Goal: Communication & Community: Answer question/provide support

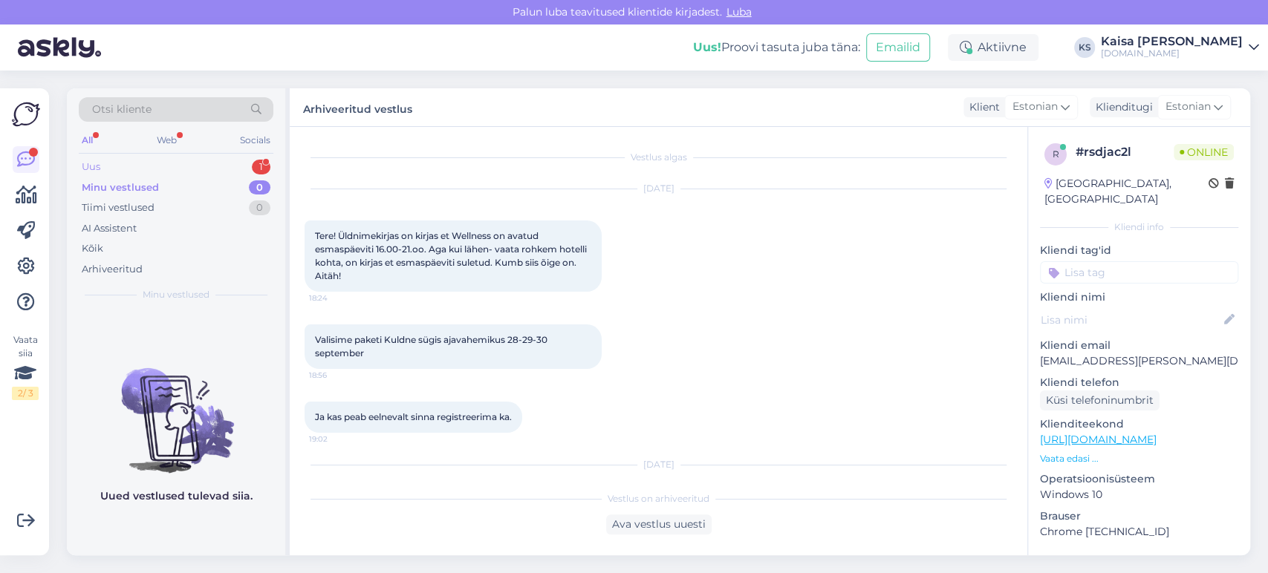
scroll to position [250, 0]
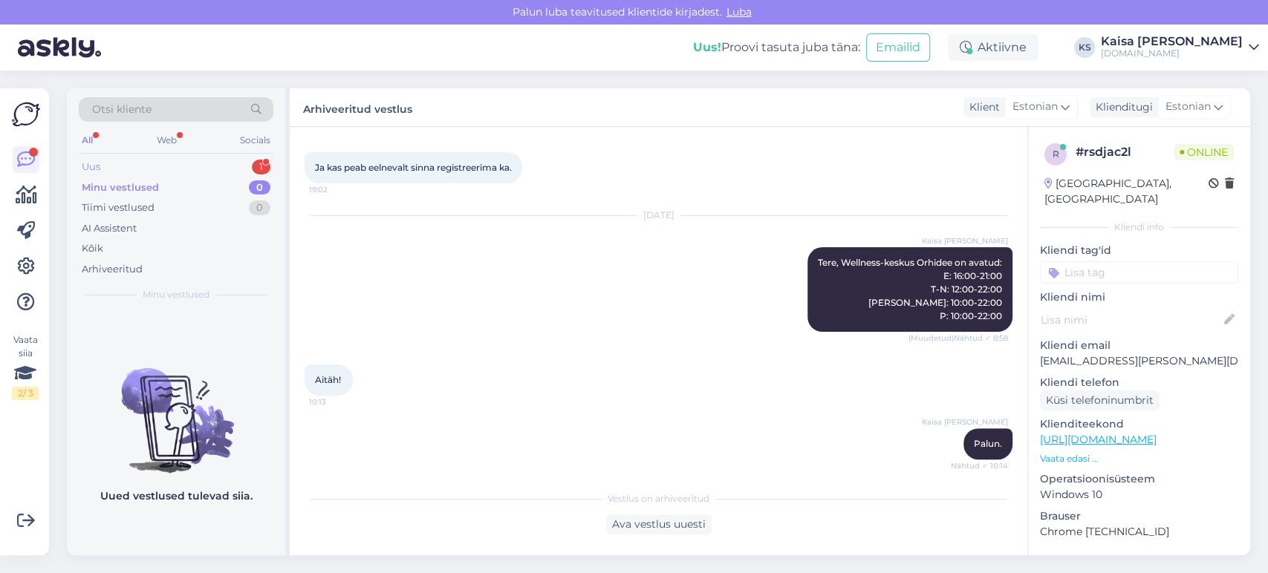
click at [233, 173] on div "Uus 1" at bounding box center [176, 167] width 195 height 21
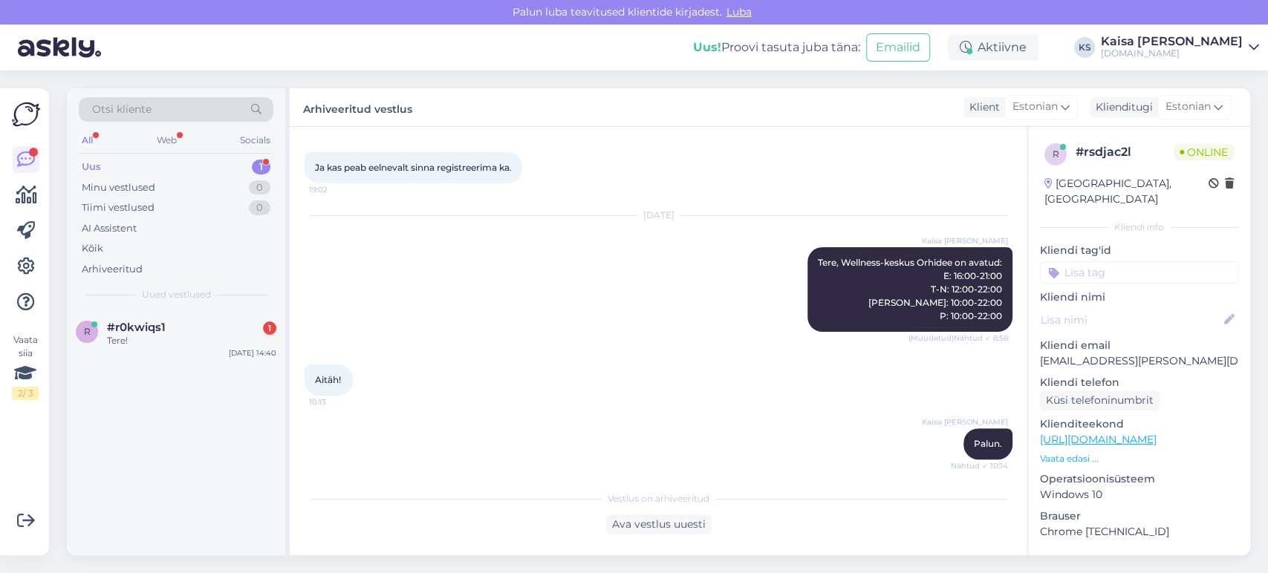
drag, startPoint x: 170, startPoint y: 339, endPoint x: 283, endPoint y: 388, distance: 123.1
click at [169, 339] on div "Tere!" at bounding box center [191, 340] width 169 height 13
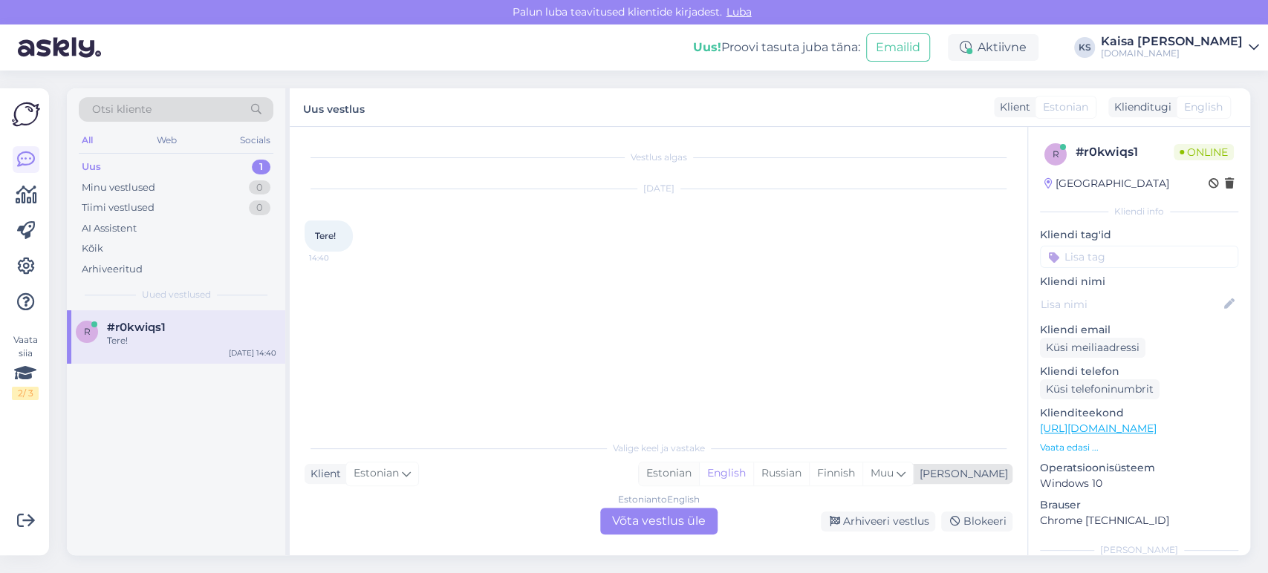
click at [699, 472] on div "Estonian" at bounding box center [669, 474] width 60 height 22
click at [689, 515] on div "Estonian to Estonian Võta vestlus üle" at bounding box center [658, 521] width 117 height 27
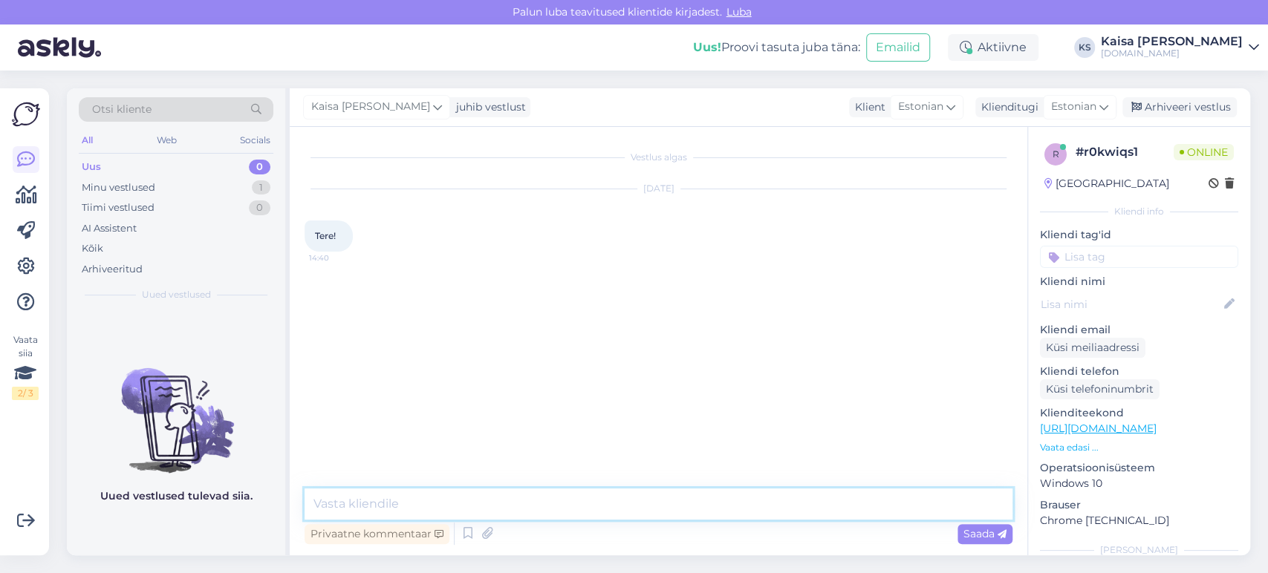
click at [685, 505] on textarea at bounding box center [659, 504] width 708 height 31
type textarea "Tere!"
click at [770, 319] on div "Kaisa [PERSON_NAME] Tere! Nähtud ✓ 14:40" at bounding box center [659, 300] width 708 height 64
click at [830, 339] on div "Vestlus algas [DATE] Tere! 14:40 Kaisa [PERSON_NAME] Tere! Nähtud ✓ 14:40" at bounding box center [665, 309] width 721 height 334
click at [1141, 423] on link "[URL][DOMAIN_NAME]" at bounding box center [1098, 428] width 117 height 13
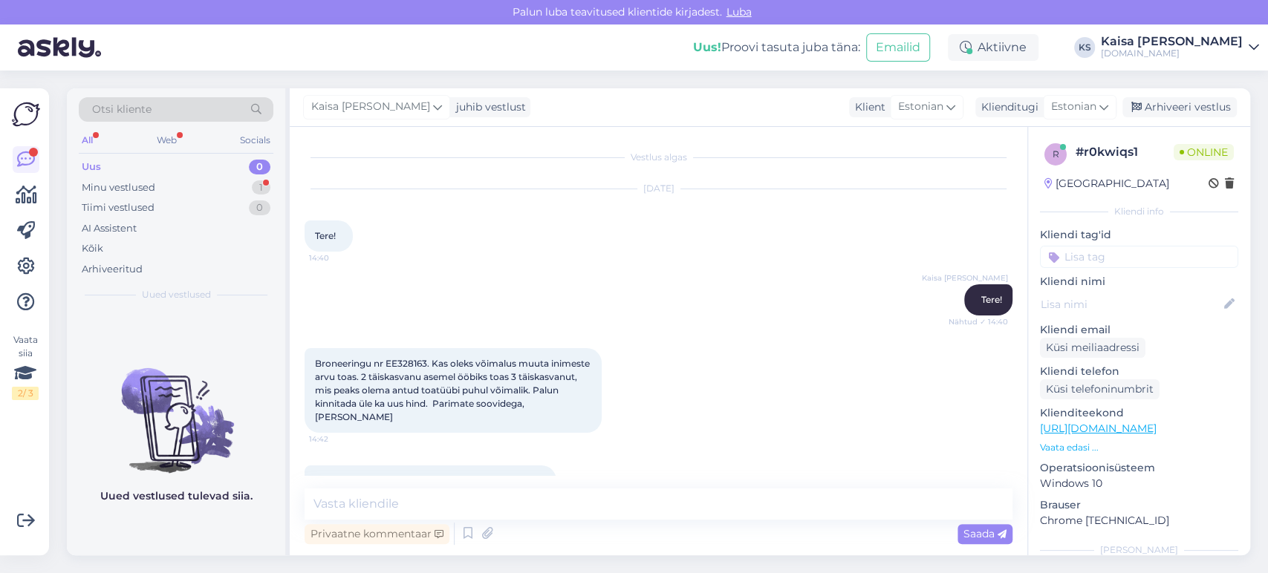
scroll to position [37, 0]
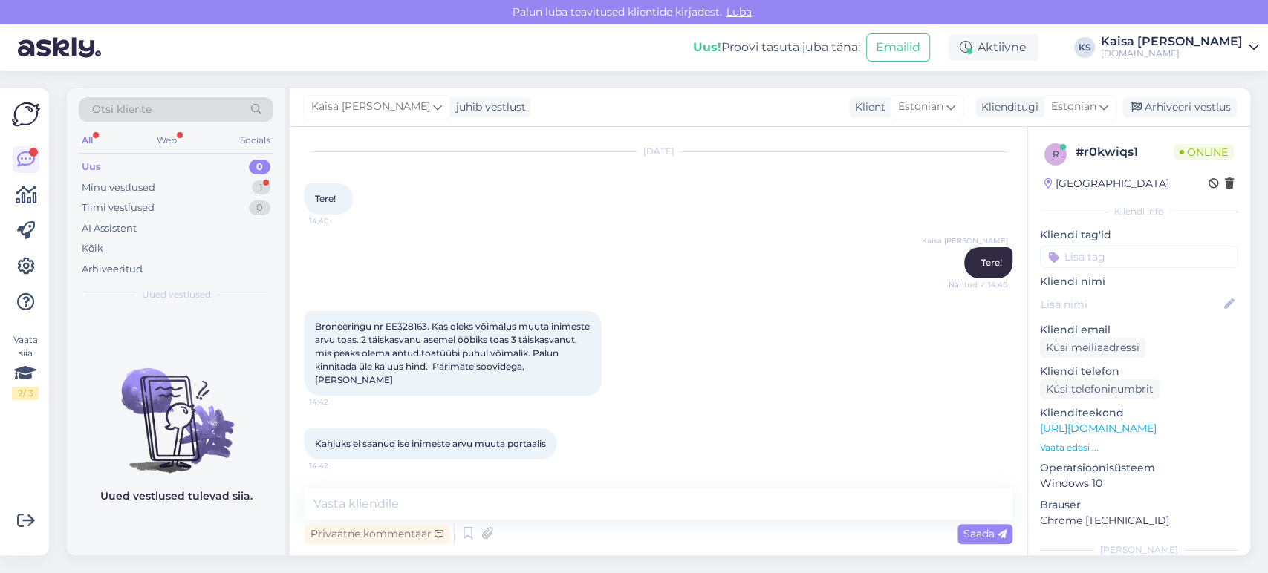
click at [415, 325] on span "Broneeringu nr EE328163. Kas oleks võimalus muuta inimeste arvu toas. 2 täiskas…" at bounding box center [453, 353] width 277 height 65
copy span "EE328163"
click at [568, 493] on textarea at bounding box center [659, 504] width 708 height 31
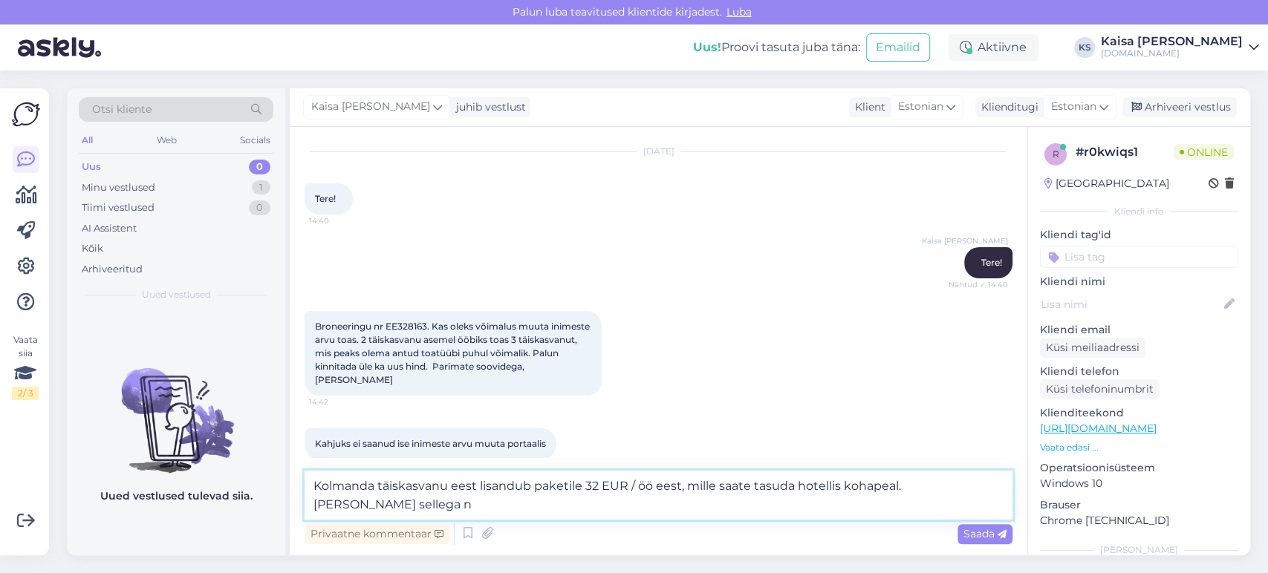
scroll to position [53, 0]
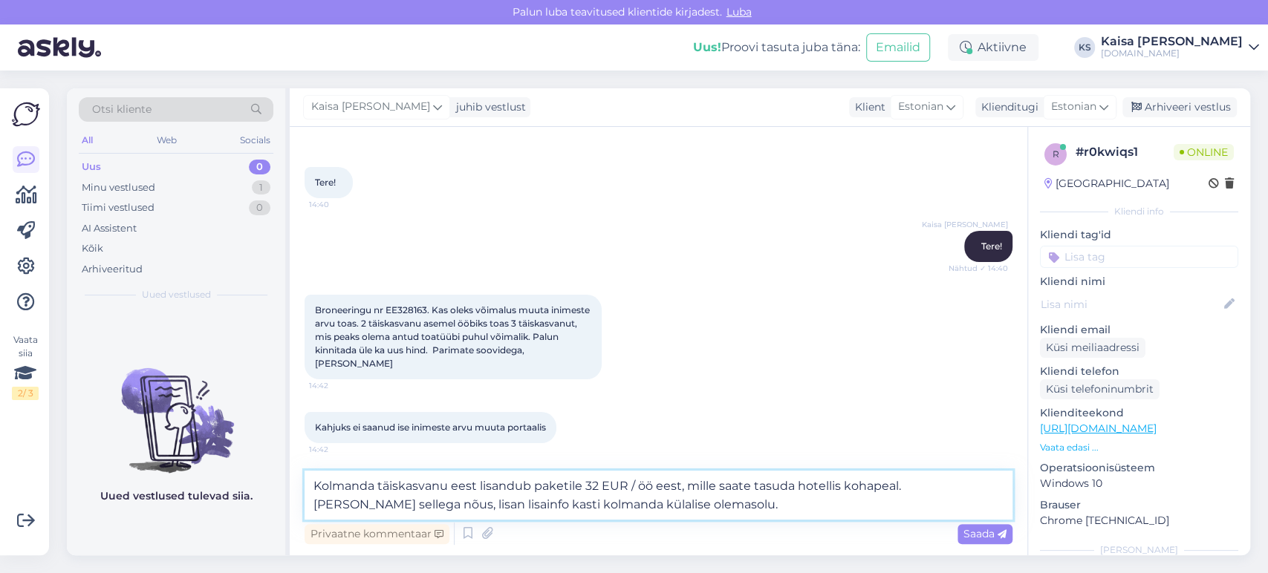
type textarea "Kolmanda täiskasvanu eest lisandub paketile 32 EUR / öö eest, mille saate tasud…"
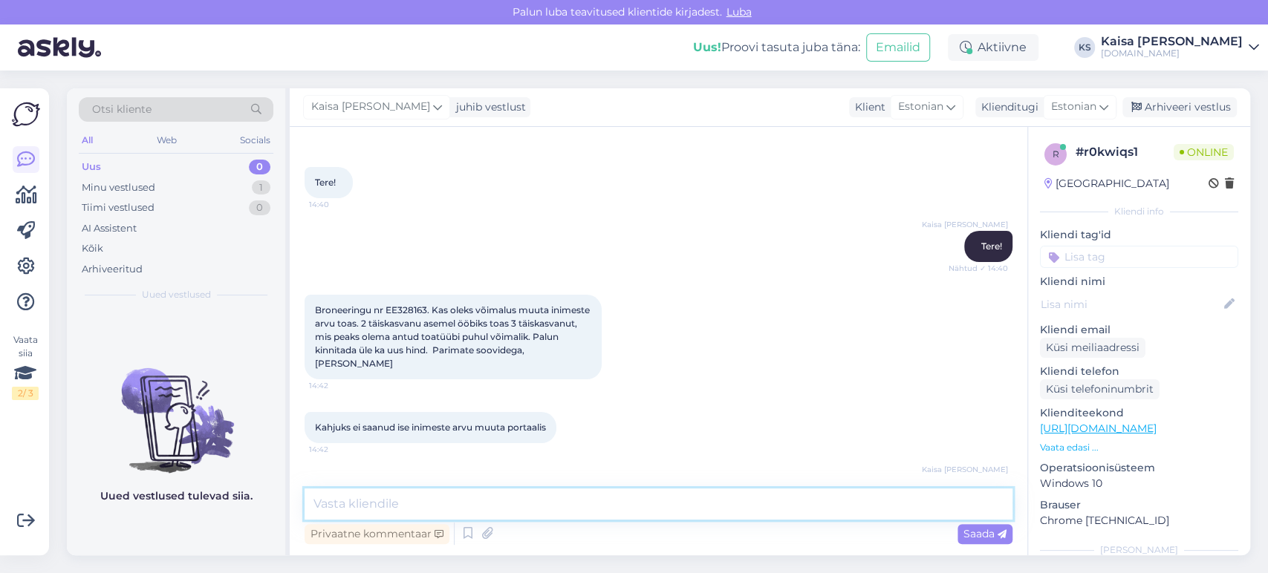
scroll to position [128, 0]
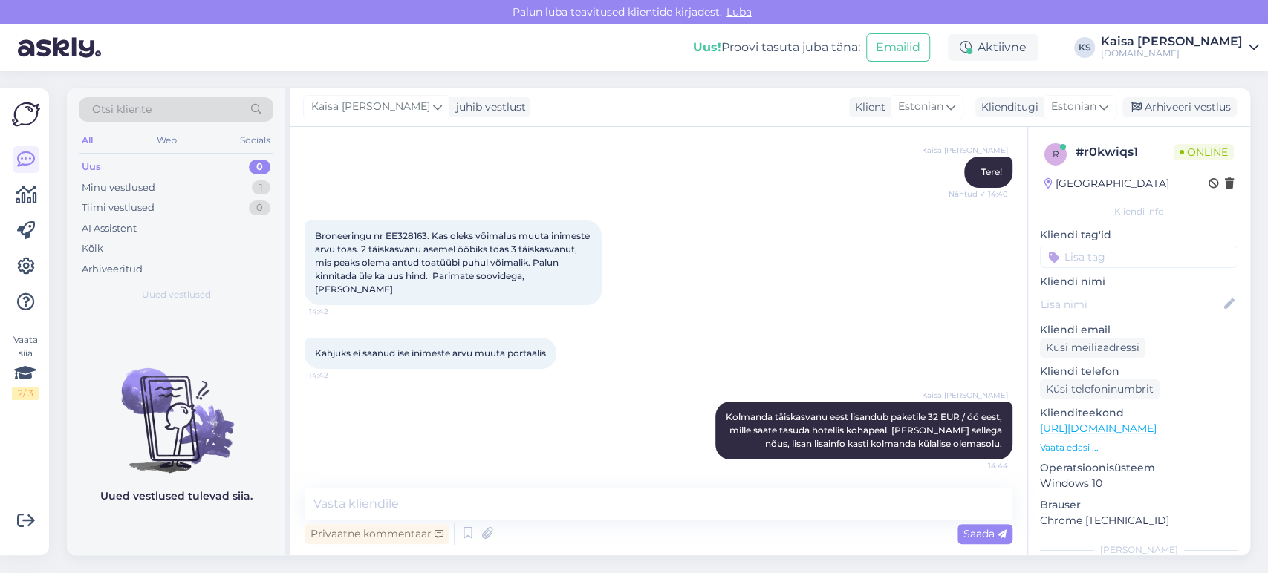
click at [672, 430] on div "Kaisa [PERSON_NAME] täiskasvanu eest lisandub paketile 32 EUR / öö eest, mille …" at bounding box center [659, 431] width 708 height 91
click at [686, 429] on icon at bounding box center [690, 430] width 9 height 9
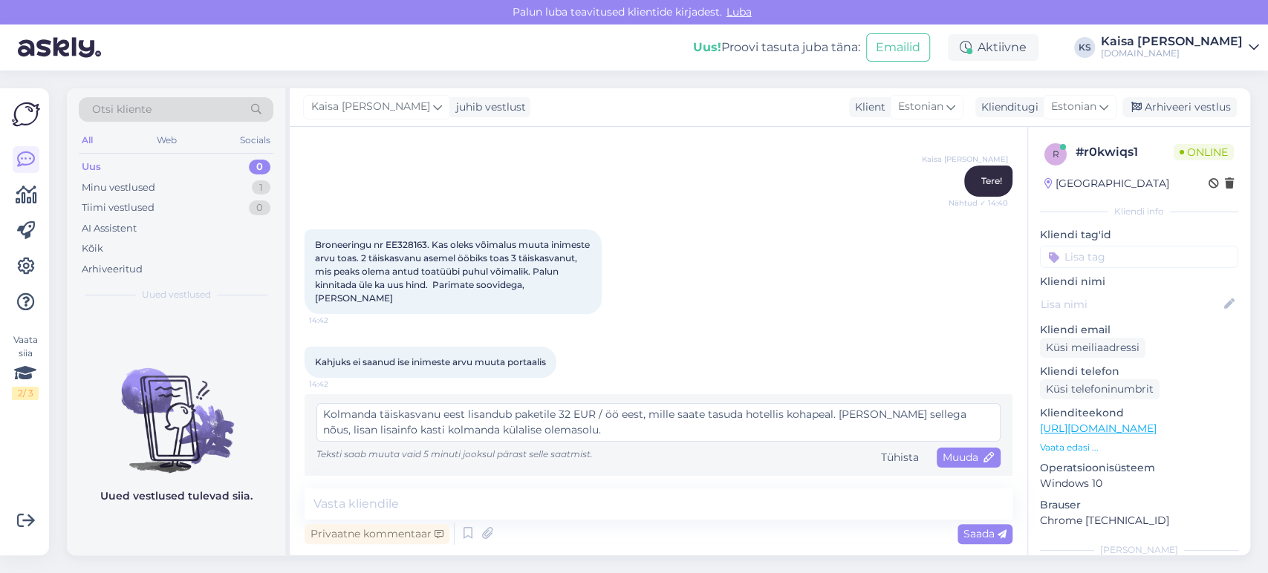
drag, startPoint x: 573, startPoint y: 429, endPoint x: 317, endPoint y: 399, distance: 258.1
click at [317, 399] on div "Kolmanda täiskasvanu eest lisandub paketile 32 EUR / öö eest, mille saate tasud…" at bounding box center [659, 435] width 708 height 82
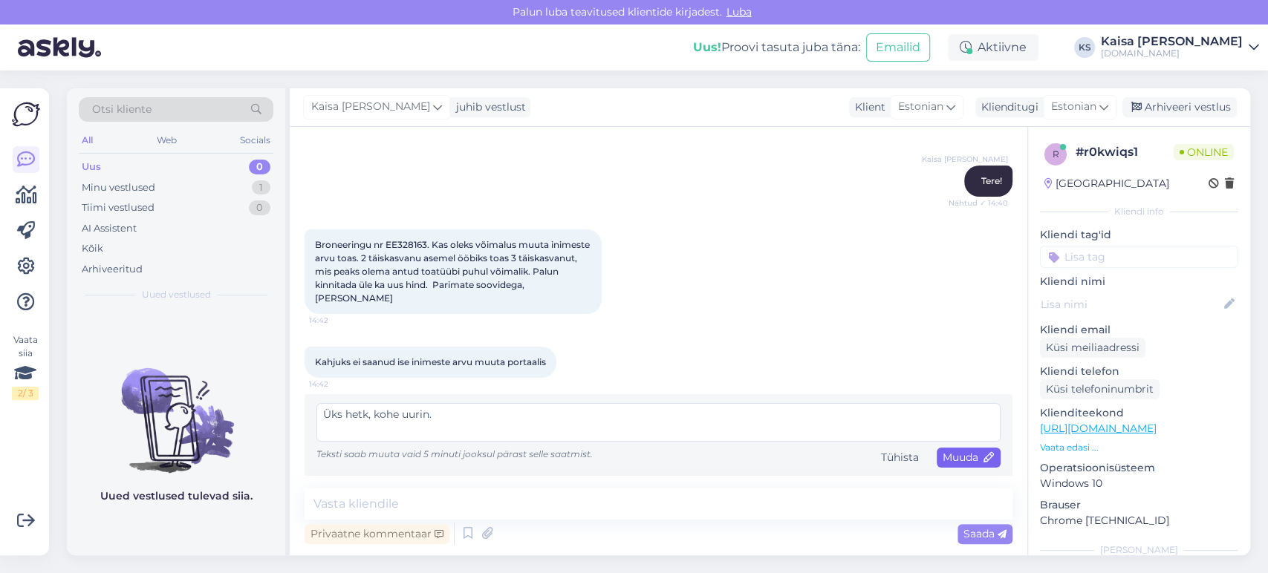
type textarea "Üks hetk, kohe uurin."
click at [950, 457] on span "Muuda" at bounding box center [969, 457] width 52 height 13
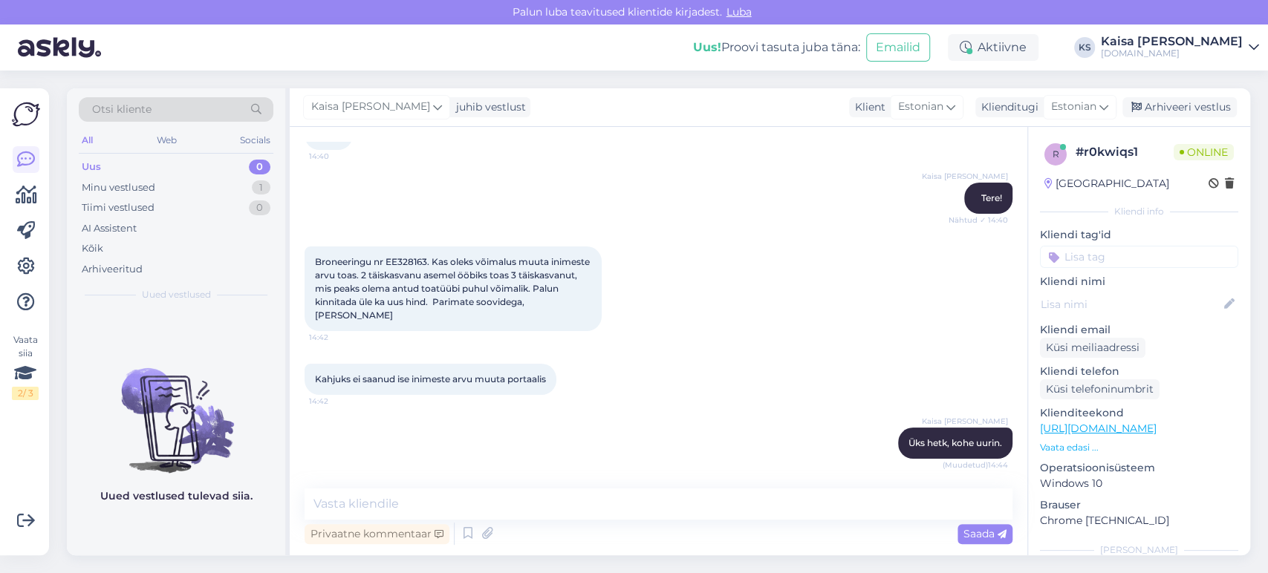
scroll to position [101, 0]
click at [738, 337] on div "Broneeringu nr EE328163. Kas oleks võimalus muuta inimeste arvu toas. 2 täiskas…" at bounding box center [659, 289] width 708 height 117
click at [743, 505] on textarea at bounding box center [659, 504] width 708 height 31
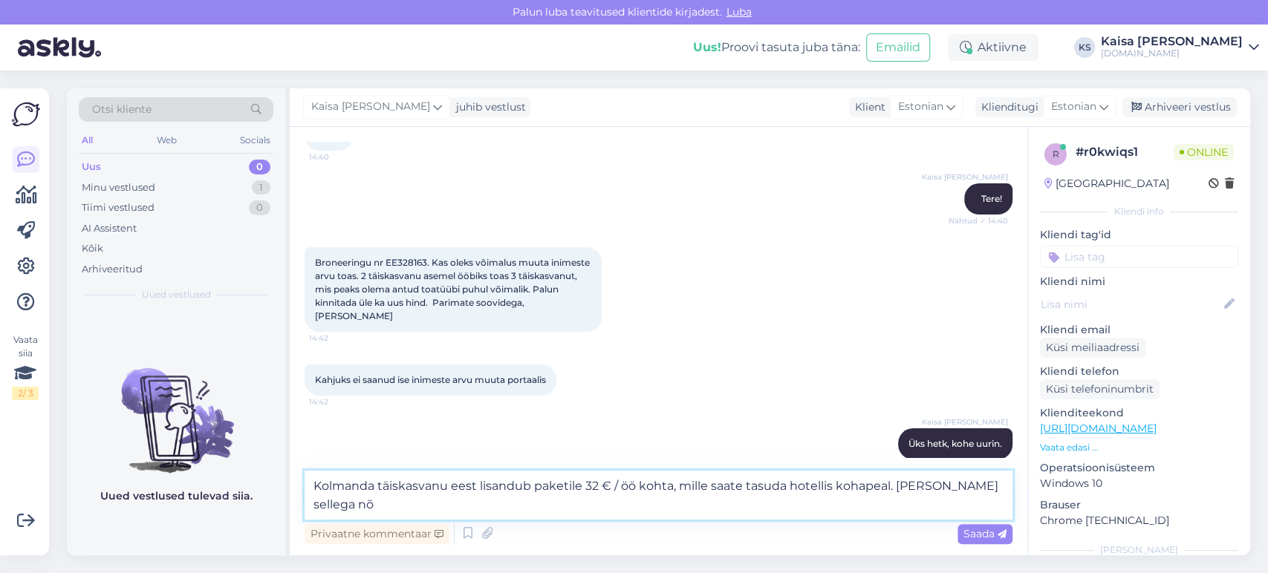
scroll to position [119, 0]
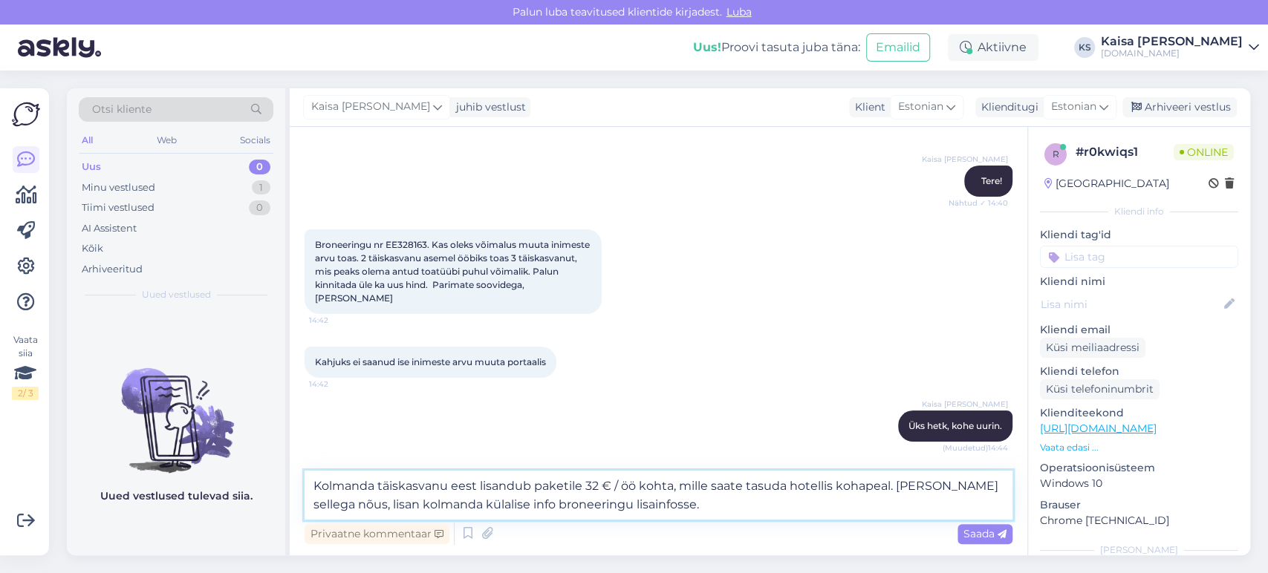
type textarea "Kolmanda täiskasvanu eest lisandub paketile 32 € / öö kohta, mille saate tasuda…"
click at [980, 535] on span "Saada" at bounding box center [984, 533] width 43 height 13
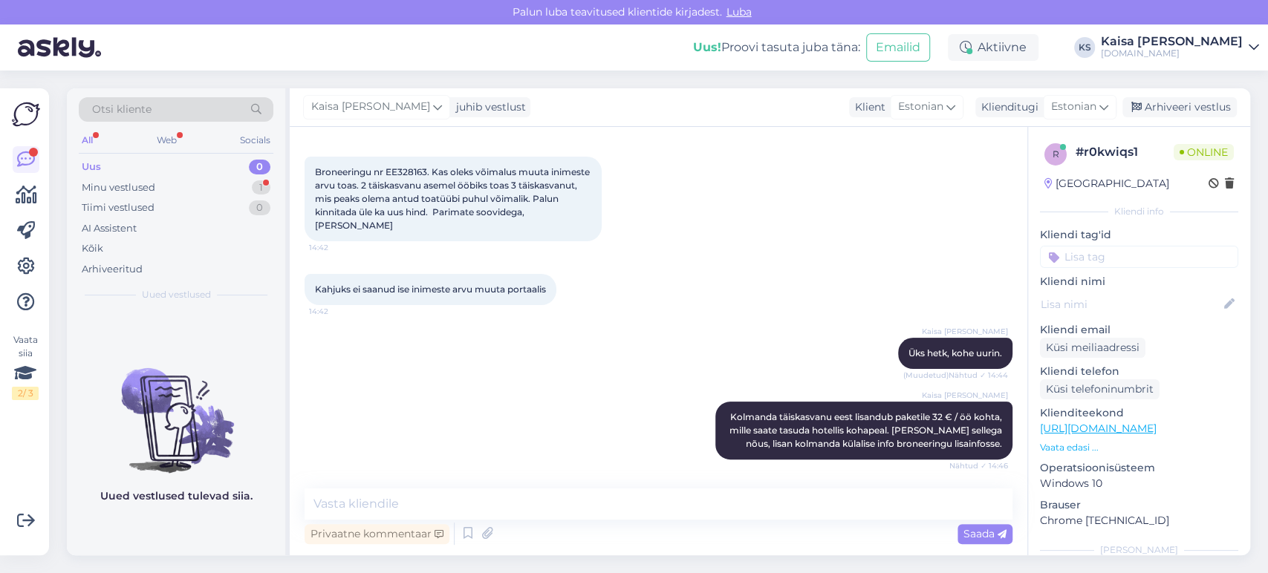
scroll to position [256, 0]
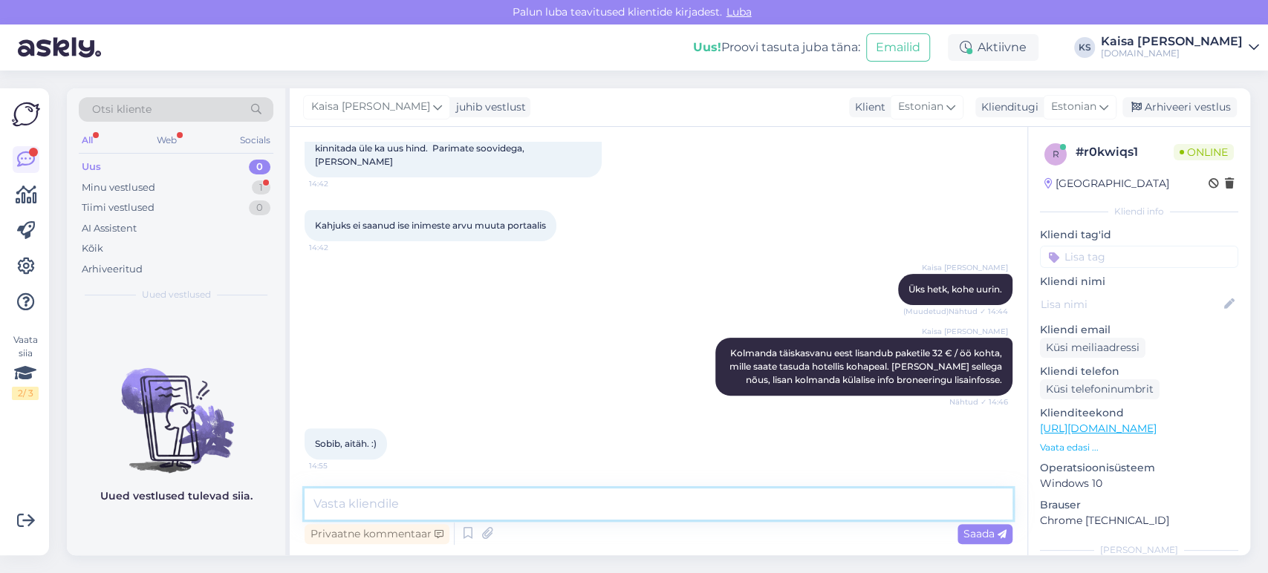
click at [487, 490] on textarea at bounding box center [659, 504] width 708 height 31
click at [721, 510] on textarea at bounding box center [659, 504] width 708 height 31
type textarea "Palun."
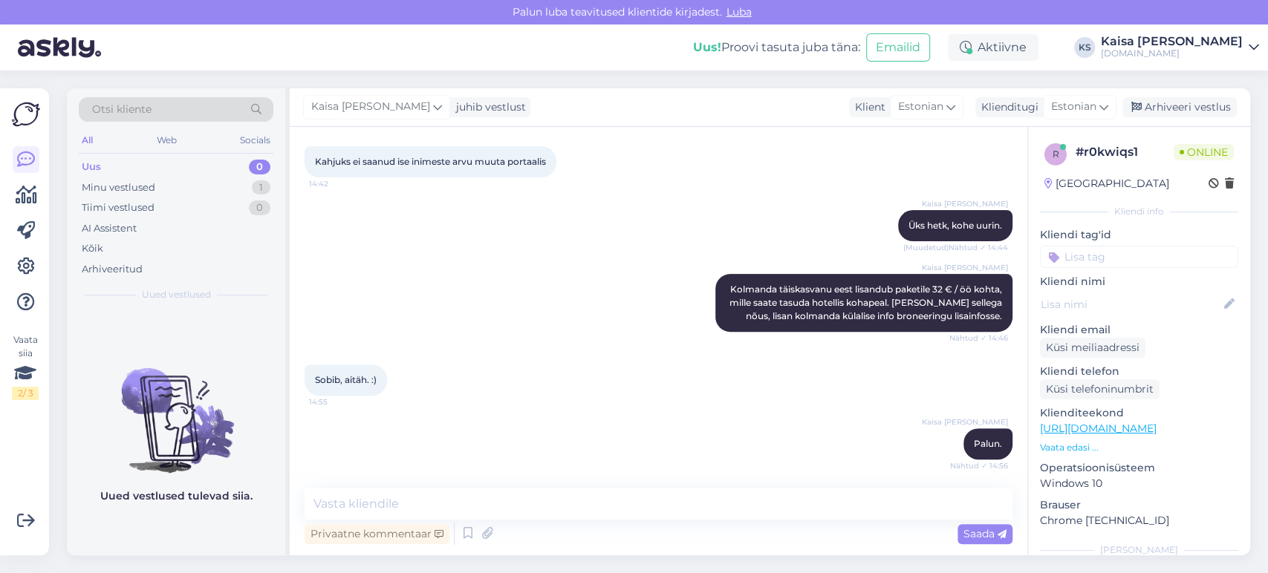
click at [533, 317] on div "Kaisa [PERSON_NAME] Kolmanda täiskasvanu eest lisandub paketile 32 € / öö kohta…" at bounding box center [659, 303] width 708 height 91
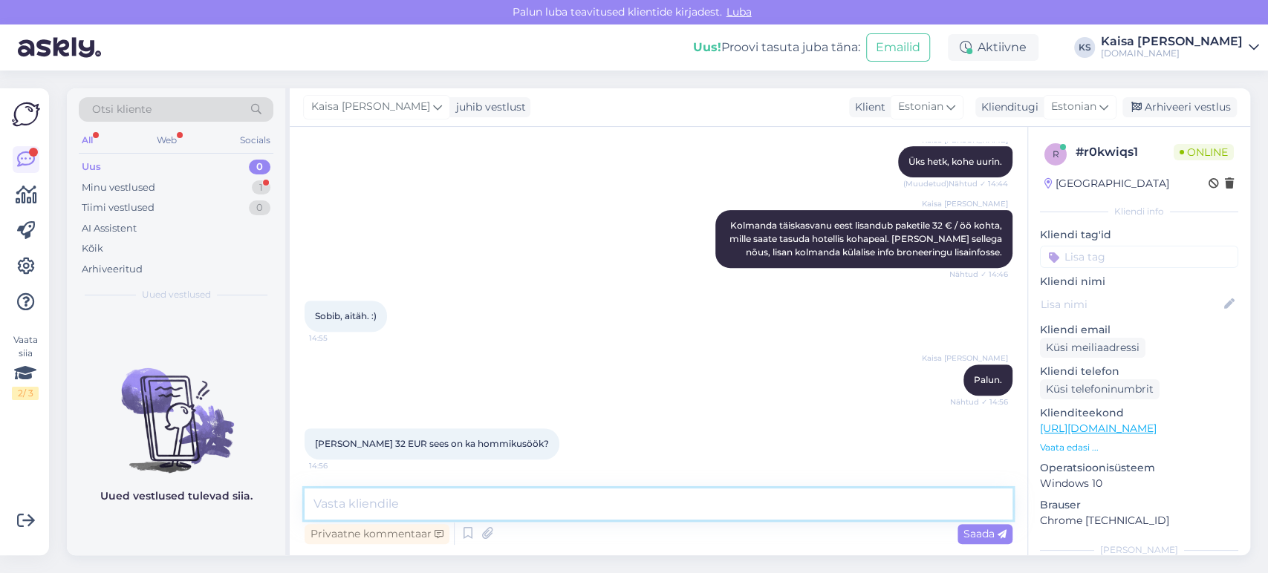
click at [612, 502] on textarea at bounding box center [659, 504] width 708 height 31
type textarea "Jah, nii hommikusöök kui ka spaa külastus"
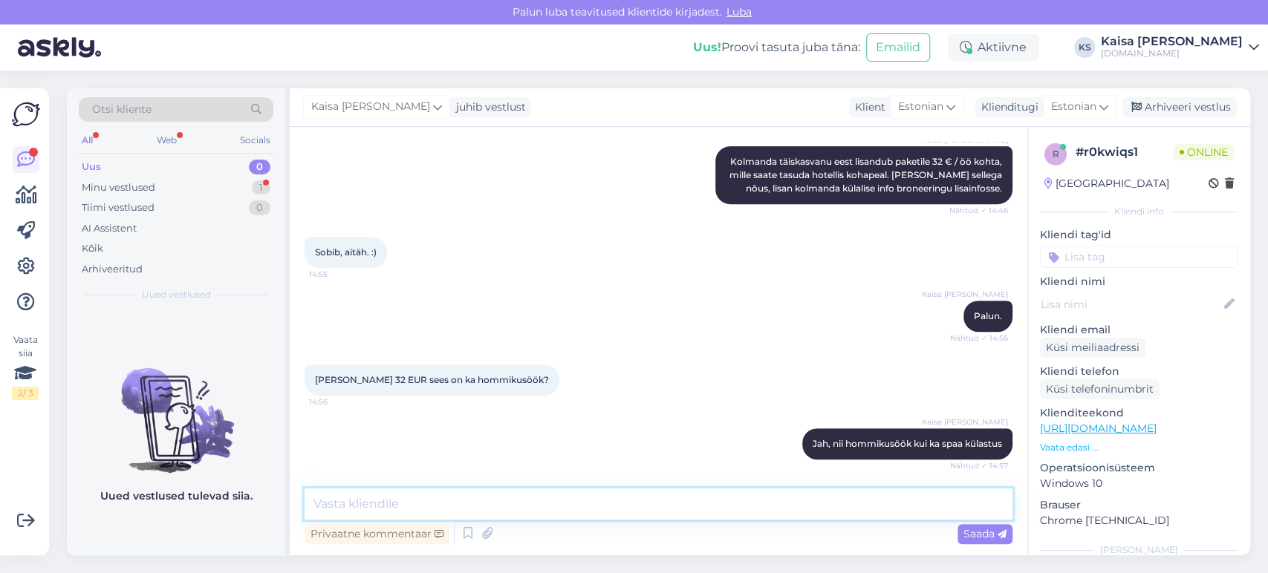
scroll to position [511, 0]
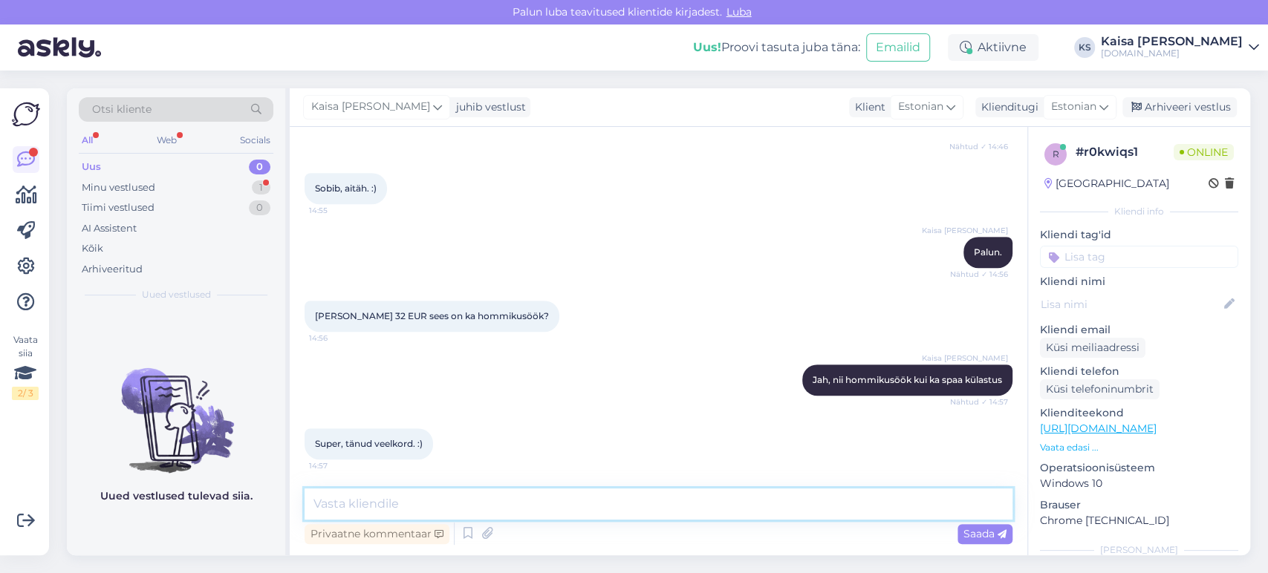
click at [544, 501] on textarea at bounding box center [659, 504] width 708 height 31
type textarea "Palun :)"
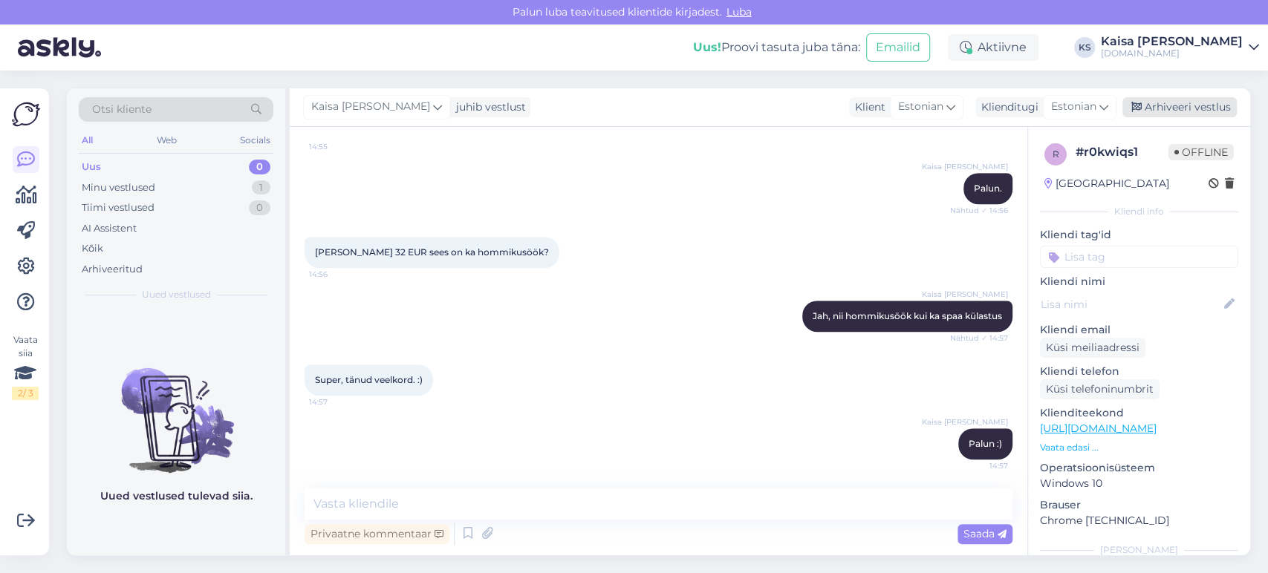
click at [1186, 111] on div "Arhiveeri vestlus" at bounding box center [1179, 107] width 114 height 20
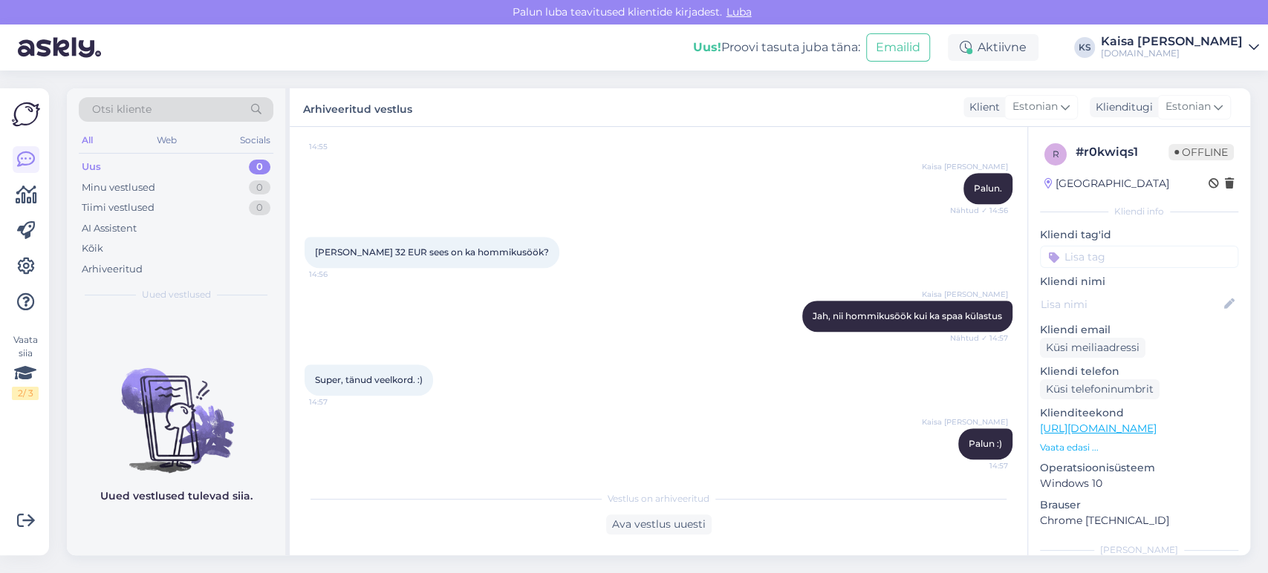
click at [822, 422] on div "Kaisa [PERSON_NAME] Palun :) 14:57" at bounding box center [659, 444] width 708 height 64
click at [58, 419] on div "Otsi kliente All Web Socials Uus 0 Minu vestlused 0 Tiimi vestlused 0 AI Assist…" at bounding box center [663, 322] width 1210 height 503
click at [484, 316] on div "Kaisa [PERSON_NAME] Jah, nii hommikusöök kui ka spaa külastus Nähtud ✓ 14:57" at bounding box center [659, 317] width 708 height 64
